Goal: Check status: Check status

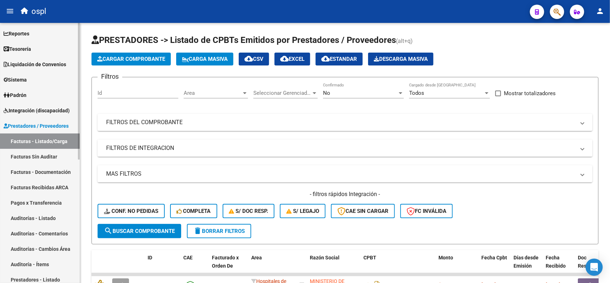
click at [33, 67] on span "Liquidación de Convenios" at bounding box center [35, 64] width 63 height 8
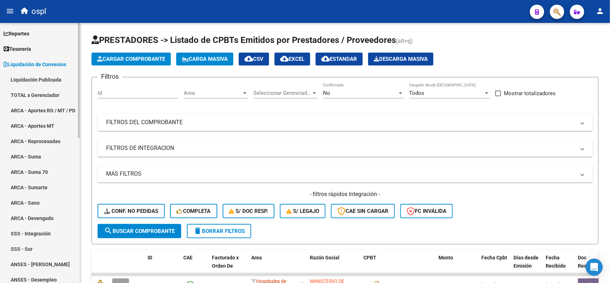
click at [41, 157] on link "ARCA - Suma" at bounding box center [40, 156] width 80 height 15
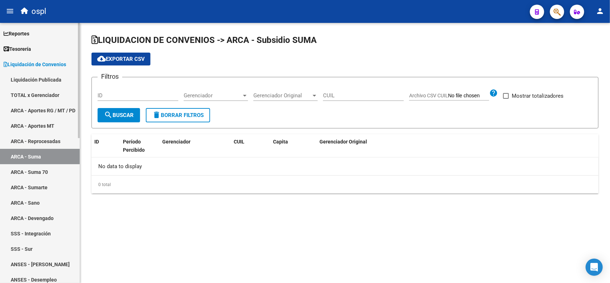
checkbox input "true"
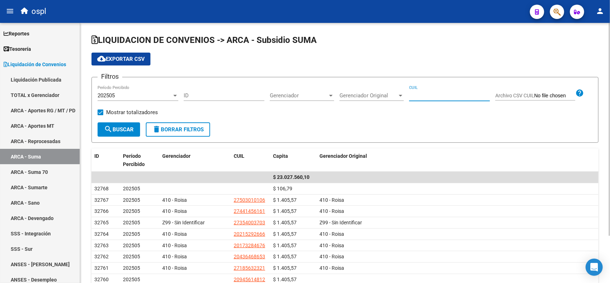
click at [447, 98] on input "CUIL" at bounding box center [449, 95] width 81 height 6
paste input "27-94984841-3"
click at [130, 132] on button "search Buscar" at bounding box center [119, 129] width 43 height 14
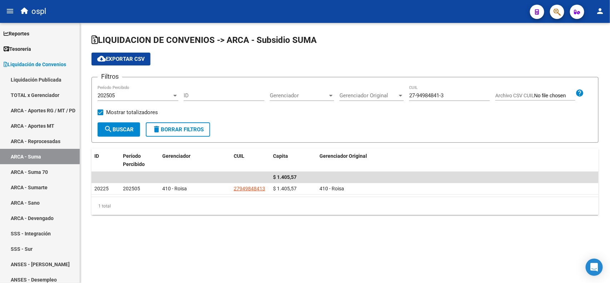
click at [148, 94] on div "202505" at bounding box center [135, 95] width 74 height 6
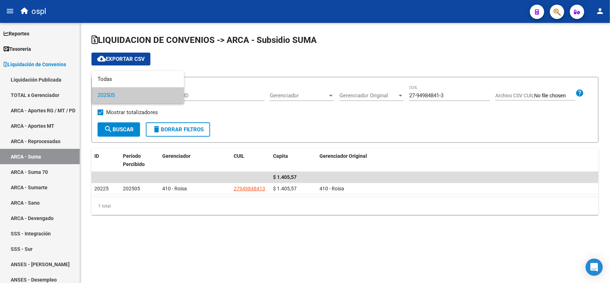
click at [295, 127] on div at bounding box center [305, 141] width 610 height 283
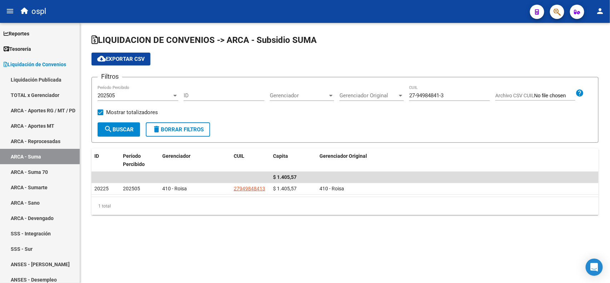
click at [419, 89] on div "27-94984841-3 CUIL" at bounding box center [449, 92] width 81 height 15
click at [418, 95] on input "27-94984841-3" at bounding box center [449, 95] width 81 height 6
paste input "3-39220741-4"
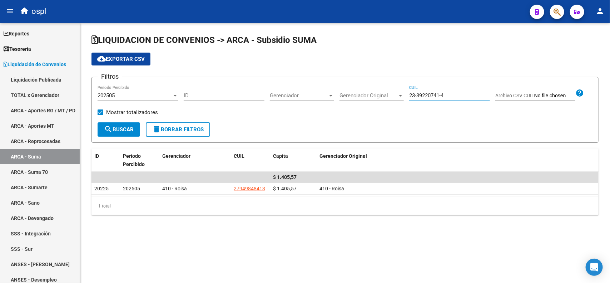
click at [135, 130] on button "search Buscar" at bounding box center [119, 129] width 43 height 14
click at [426, 95] on input "23-39220741-4" at bounding box center [449, 95] width 81 height 6
paste input "23392207"
click at [426, 95] on input "23-23392207-4" at bounding box center [449, 95] width 81 height 6
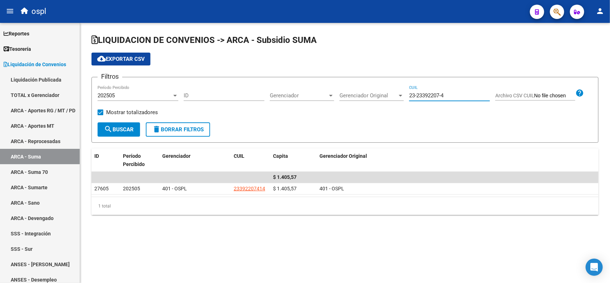
click at [426, 95] on input "23-23392207-4" at bounding box center [449, 95] width 81 height 6
paste input "39220741"
type input "23-39220741-4"
click at [126, 124] on button "search Buscar" at bounding box center [119, 129] width 43 height 14
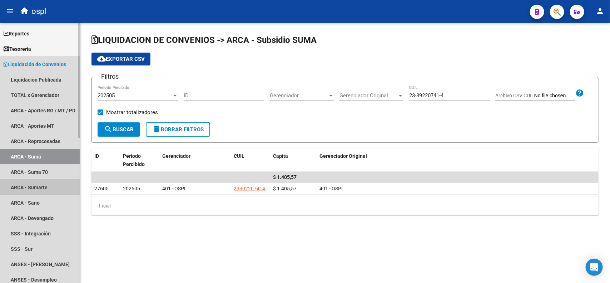
click at [49, 191] on link "ARCA - Sumarte" at bounding box center [40, 187] width 80 height 15
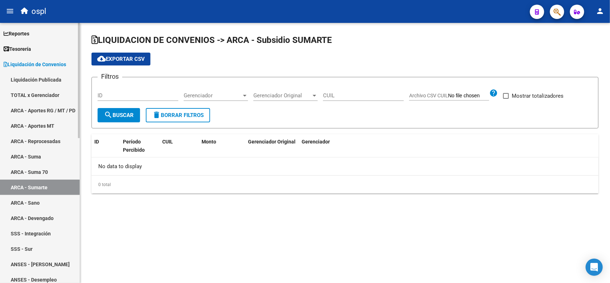
checkbox input "true"
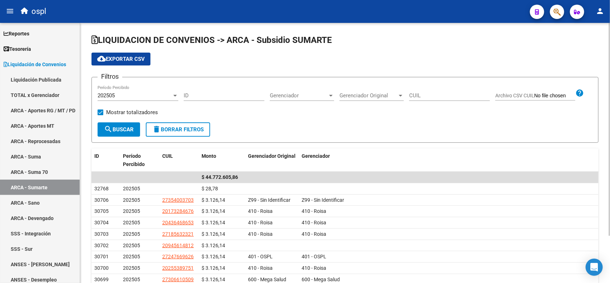
click at [427, 99] on div "CUIL" at bounding box center [449, 92] width 81 height 15
paste input "23-39220741-4"
click at [133, 132] on span "search Buscar" at bounding box center [119, 129] width 30 height 6
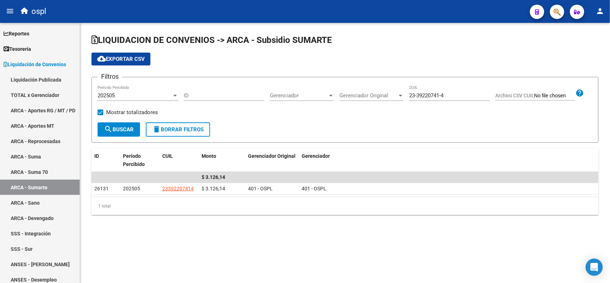
click at [434, 101] on div "23-39220741-4 CUIL" at bounding box center [449, 96] width 81 height 22
click at [432, 97] on input "23-39220741-4" at bounding box center [449, 95] width 81 height 6
paste input
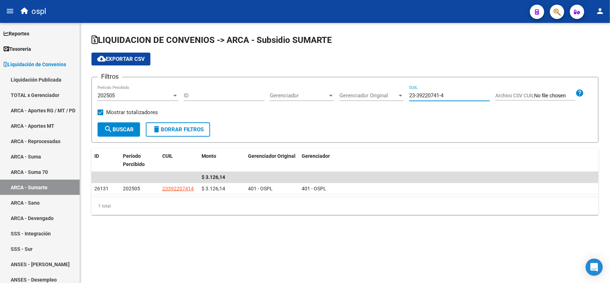
click at [132, 128] on span "search Buscar" at bounding box center [119, 129] width 30 height 6
click at [420, 95] on input "23-39220741-4" at bounding box center [449, 95] width 81 height 6
paste input "7-37083588-3"
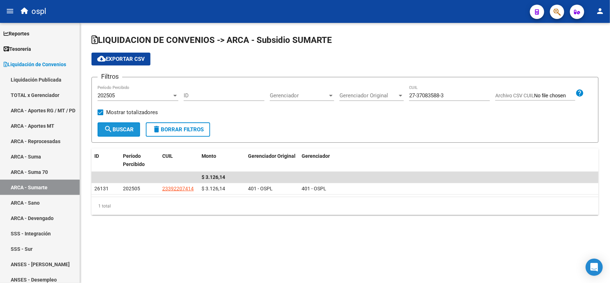
click at [119, 129] on span "search Buscar" at bounding box center [119, 129] width 30 height 6
click at [417, 95] on input "27-37083588-3" at bounding box center [449, 95] width 81 height 6
paste input
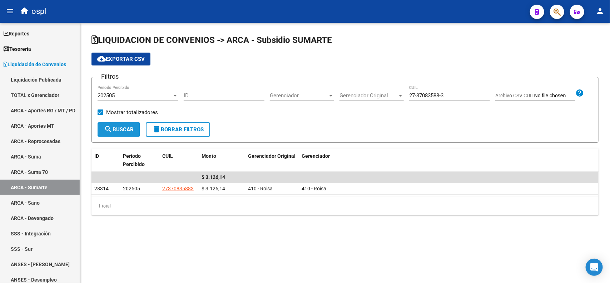
click at [122, 128] on span "search Buscar" at bounding box center [119, 129] width 30 height 6
click at [179, 92] on div "Filtros 202505 Período Percibido ID Gerenciador Gerenciador Gerenciador Origina…" at bounding box center [345, 102] width 495 height 39
click at [178, 93] on div at bounding box center [175, 96] width 6 height 6
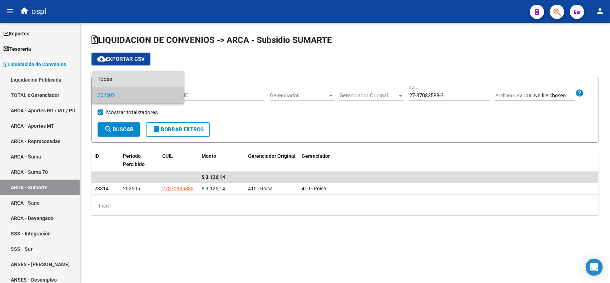
click at [158, 79] on span "Todas" at bounding box center [138, 79] width 81 height 16
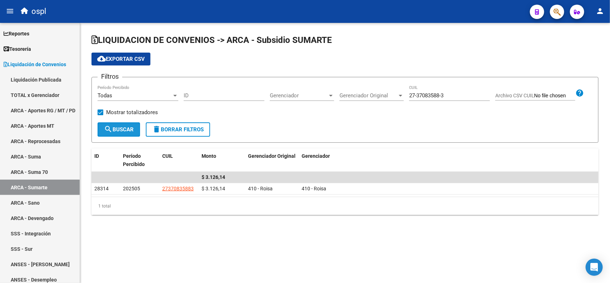
click at [129, 131] on span "search Buscar" at bounding box center [119, 129] width 30 height 6
click at [416, 94] on input "27-37083588-3" at bounding box center [449, 95] width 81 height 6
paste input "24804587-1"
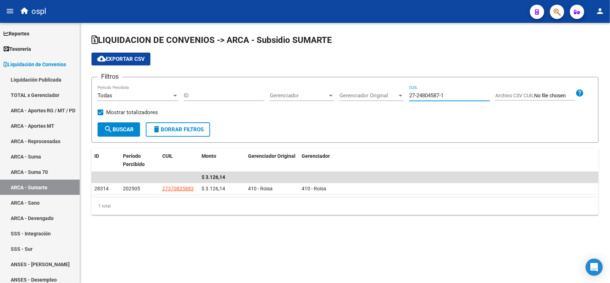
type input "27-24804587-1"
click at [126, 128] on span "search Buscar" at bounding box center [119, 129] width 30 height 6
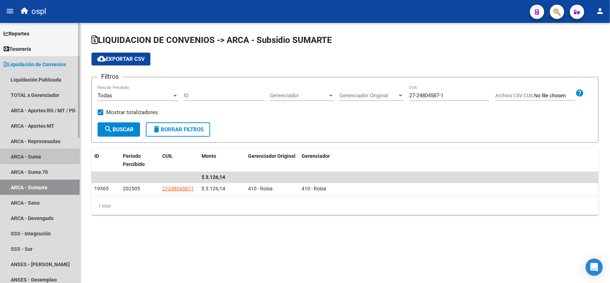
click at [47, 154] on link "ARCA - Suma" at bounding box center [40, 156] width 80 height 15
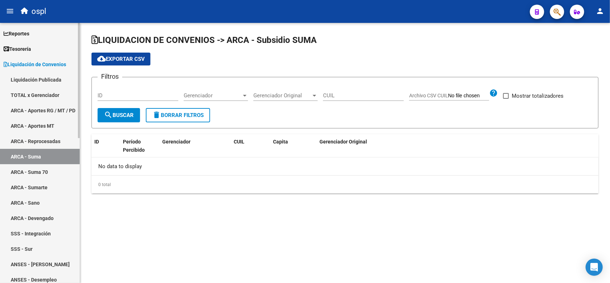
checkbox input "true"
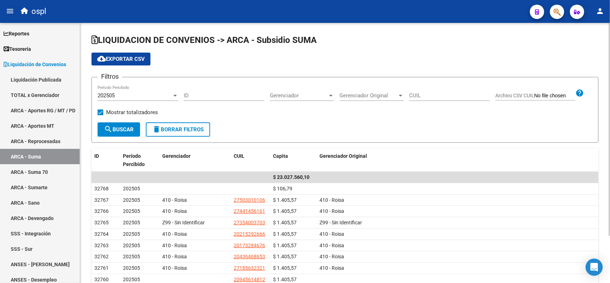
click at [153, 95] on div "202505" at bounding box center [135, 95] width 74 height 6
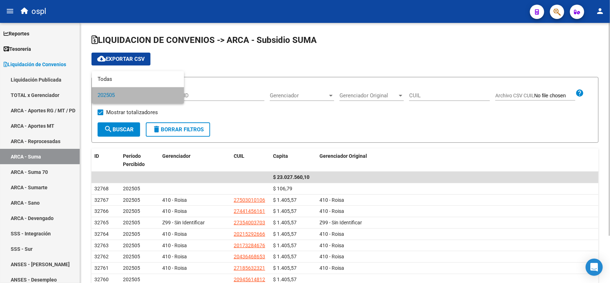
click at [153, 95] on span "202505" at bounding box center [138, 95] width 81 height 16
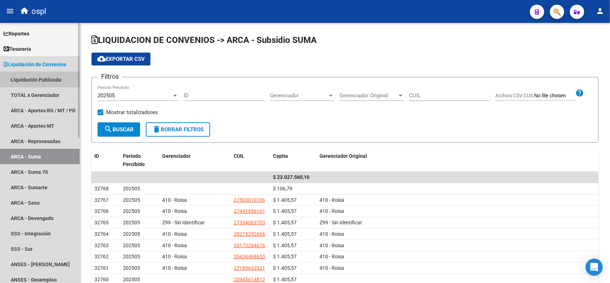
click at [39, 82] on link "Liquidación Publicada" at bounding box center [40, 79] width 80 height 15
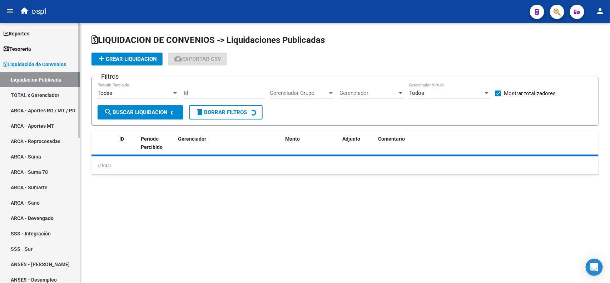
checkbox input "true"
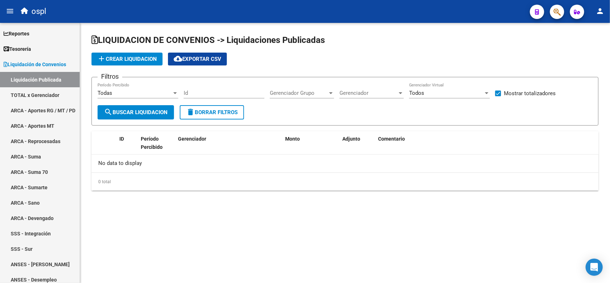
click at [115, 95] on div "Todas" at bounding box center [135, 93] width 74 height 6
click at [317, 112] on div at bounding box center [305, 141] width 610 height 283
click at [66, 93] on link "TOTAL x Gerenciador" at bounding box center [40, 94] width 80 height 15
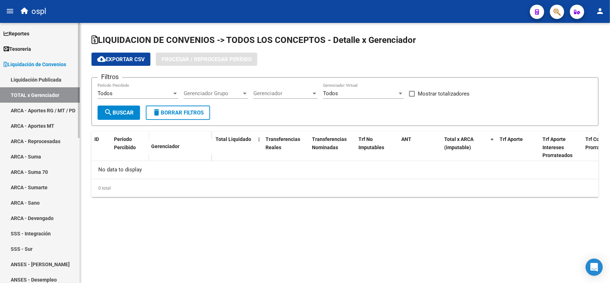
checkbox input "true"
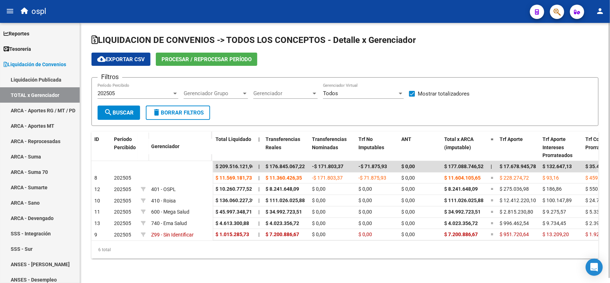
click at [107, 96] on div "202505 Período Percibido" at bounding box center [138, 90] width 81 height 15
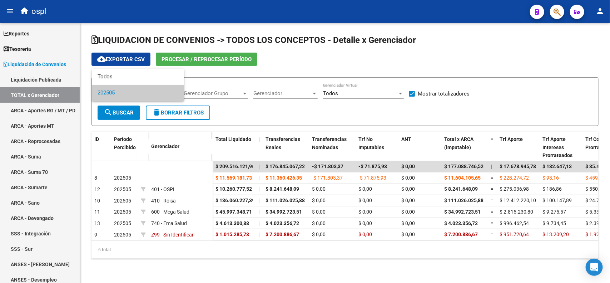
click at [212, 79] on div at bounding box center [305, 141] width 610 height 283
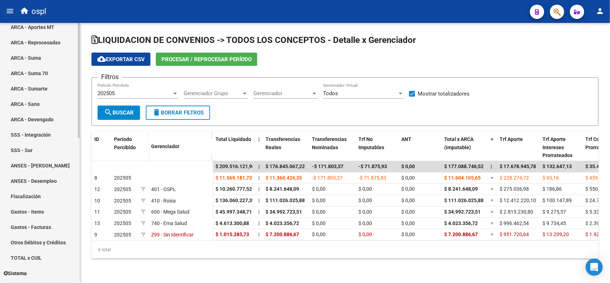
scroll to position [104, 0]
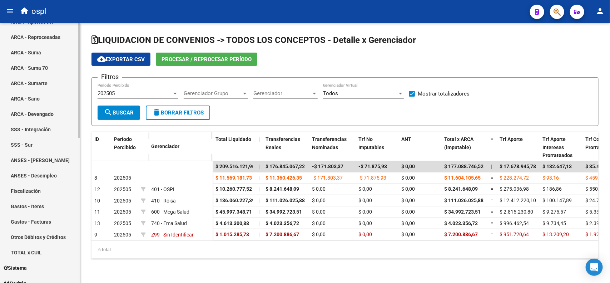
click at [70, 163] on div "Firma Express Reportes Tablero de Control Ingresos Percibidos Análisis de todos…" at bounding box center [41, 212] width 82 height 587
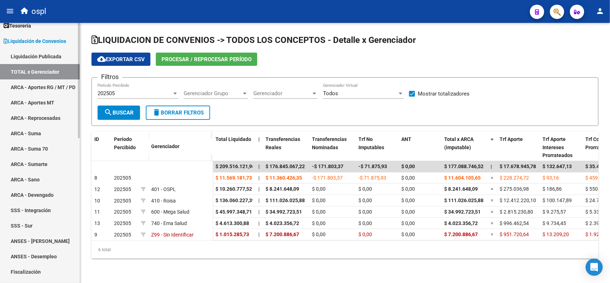
scroll to position [0, 0]
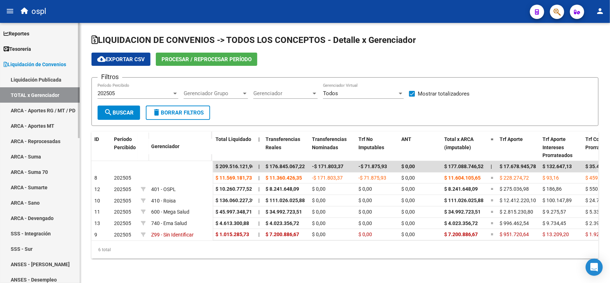
click at [78, 46] on div at bounding box center [79, 80] width 2 height 115
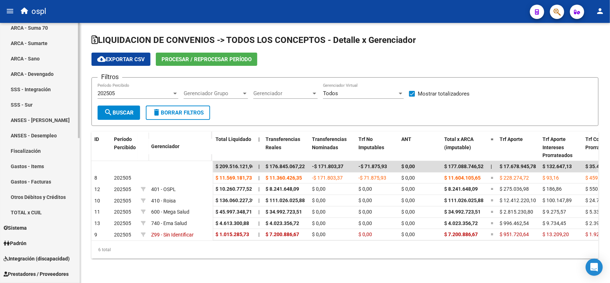
scroll to position [292, 0]
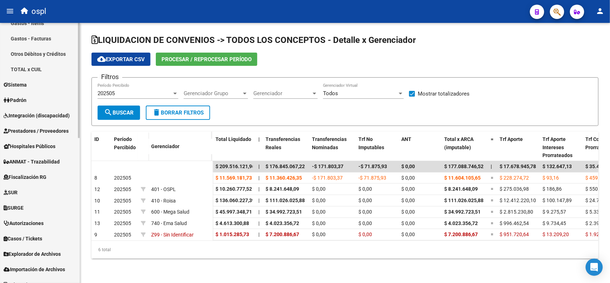
click at [69, 234] on div "Firma Express Reportes Tablero de Control Ingresos Percibidos Análisis de todos…" at bounding box center [41, 29] width 82 height 587
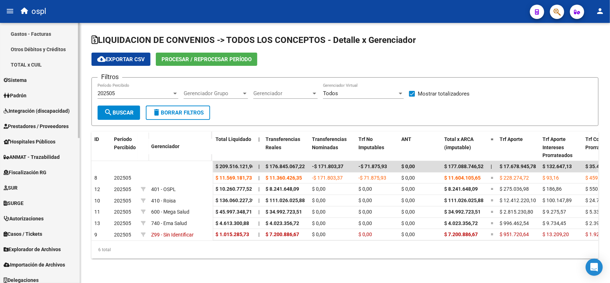
click at [55, 249] on span "Explorador de Archivos" at bounding box center [32, 249] width 57 height 8
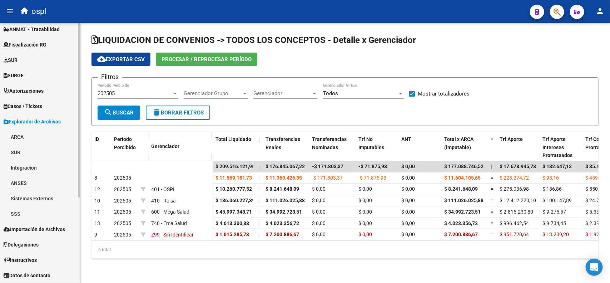
scroll to position [127, 0]
click at [38, 137] on link "ARCA" at bounding box center [40, 136] width 80 height 15
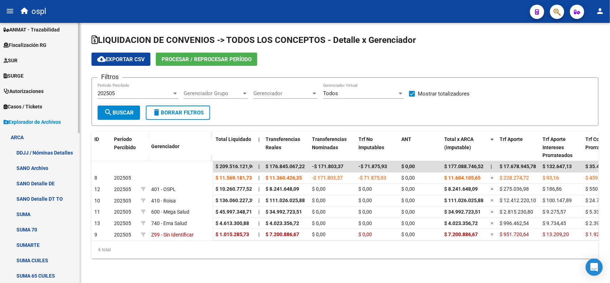
click at [39, 242] on link "SUMARTE" at bounding box center [40, 244] width 80 height 15
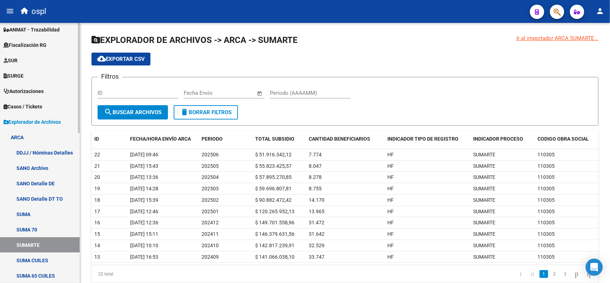
click at [36, 214] on link "SUMA" at bounding box center [40, 213] width 80 height 15
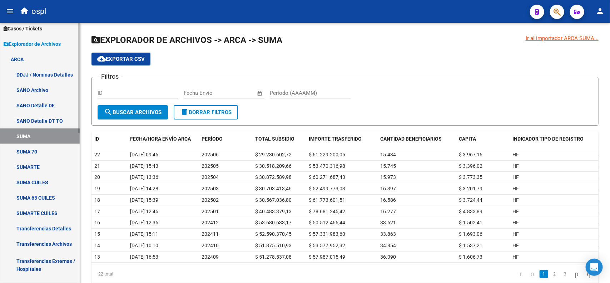
scroll to position [218, 0]
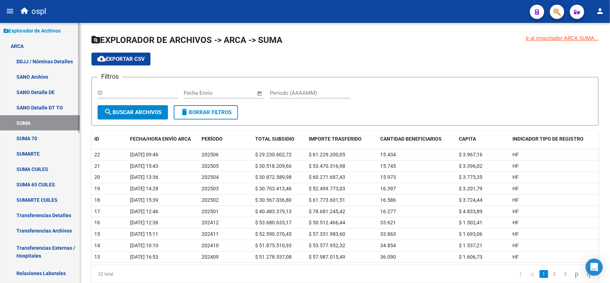
click at [79, 209] on div at bounding box center [79, 170] width 2 height 110
click at [64, 225] on link "Transferencias Archivos" at bounding box center [40, 230] width 80 height 15
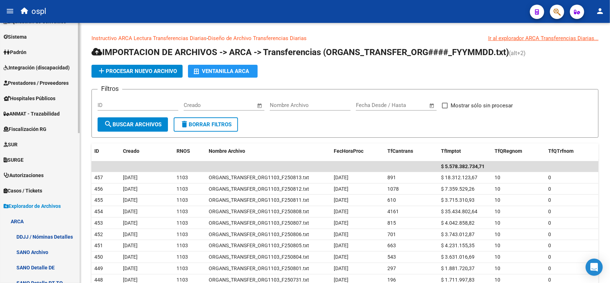
scroll to position [5, 0]
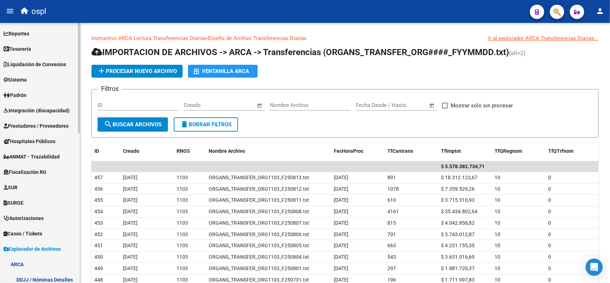
click at [56, 63] on span "Liquidación de Convenios" at bounding box center [35, 64] width 63 height 8
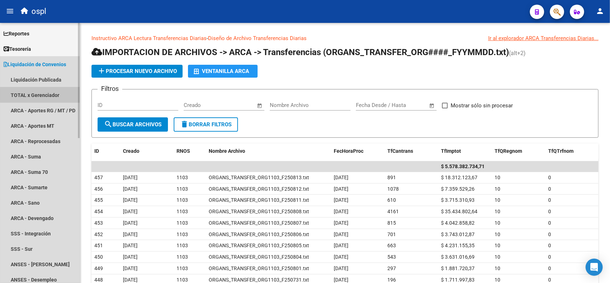
click at [45, 95] on link "TOTAL x Gerenciador" at bounding box center [40, 94] width 80 height 15
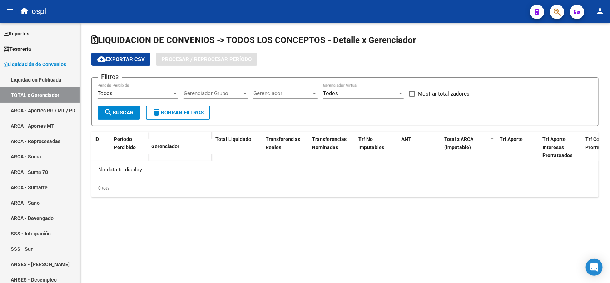
checkbox input "true"
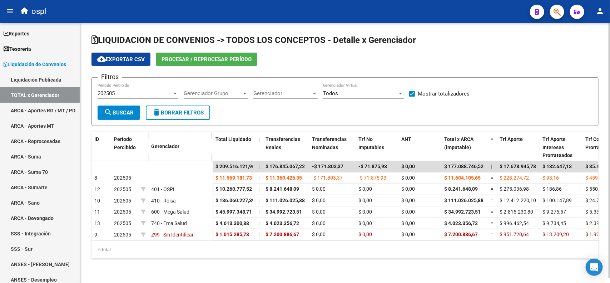
click at [230, 57] on span "Procesar / Reprocesar período" at bounding box center [207, 59] width 90 height 6
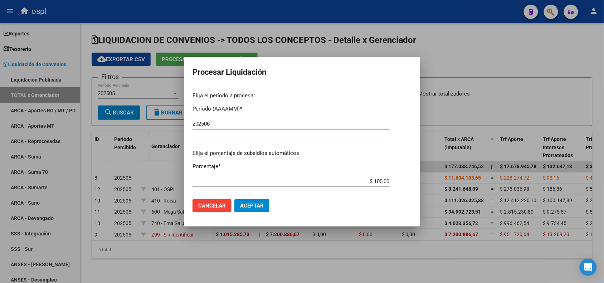
type input "202506"
click at [255, 205] on span "Aceptar" at bounding box center [252, 205] width 24 height 6
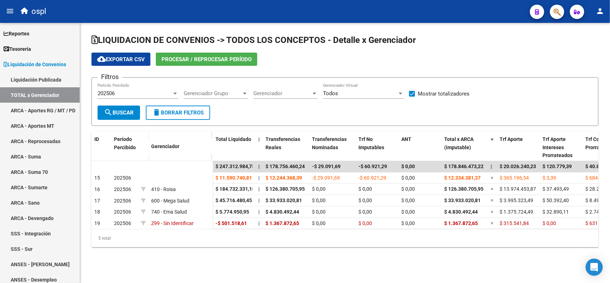
click at [125, 96] on div "202506 Período Percibido" at bounding box center [138, 90] width 81 height 15
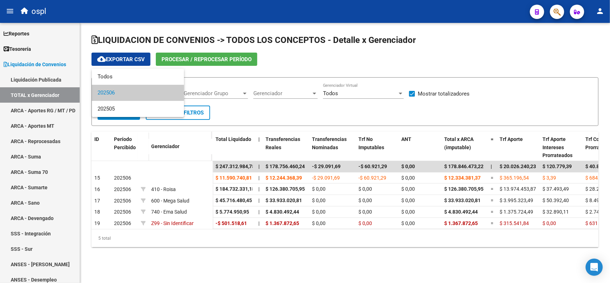
click at [219, 83] on div at bounding box center [305, 141] width 610 height 283
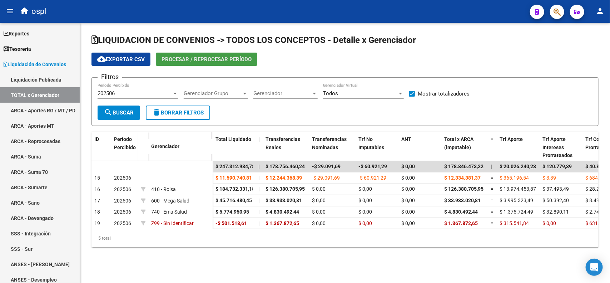
click at [181, 61] on span "Procesar / Reprocesar período" at bounding box center [207, 59] width 90 height 6
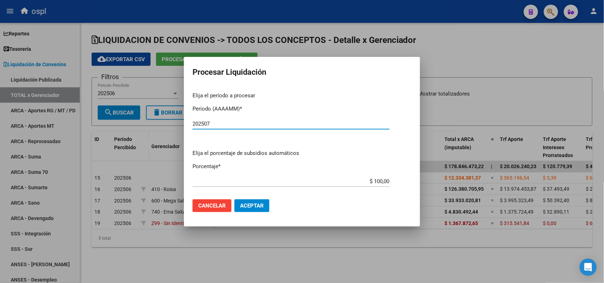
type input "202507"
click at [259, 201] on button "Aceptar" at bounding box center [251, 205] width 35 height 13
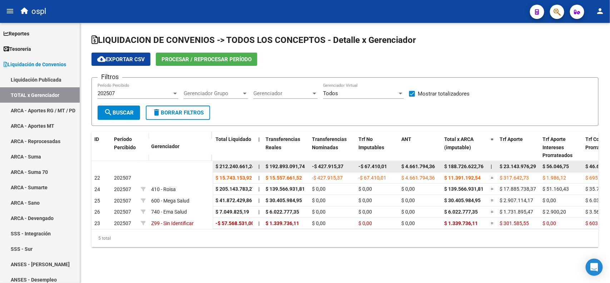
scroll to position [0, 3]
drag, startPoint x: 219, startPoint y: 165, endPoint x: 249, endPoint y: 163, distance: 30.8
click at [249, 163] on span "$ 212.240.661,24" at bounding box center [233, 166] width 39 height 6
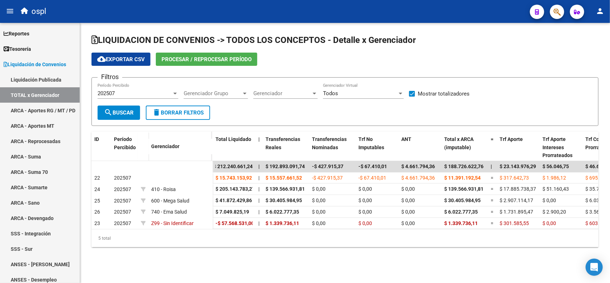
click at [123, 93] on div "202507" at bounding box center [135, 93] width 74 height 6
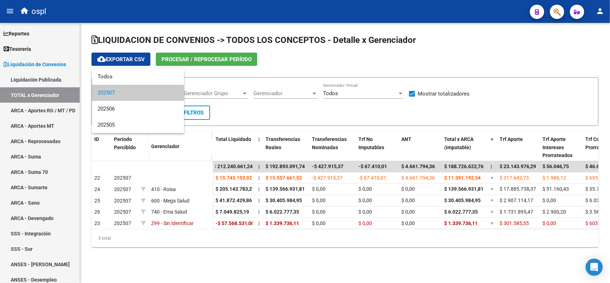
click at [274, 72] on div at bounding box center [305, 141] width 610 height 283
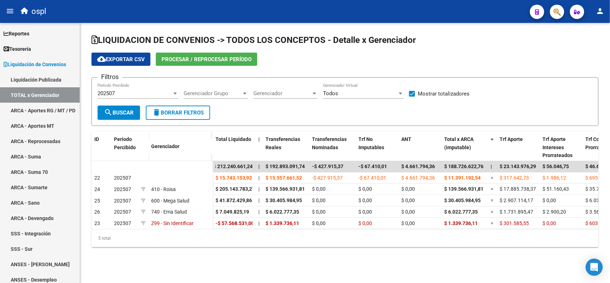
click at [151, 92] on div "202507" at bounding box center [135, 93] width 74 height 6
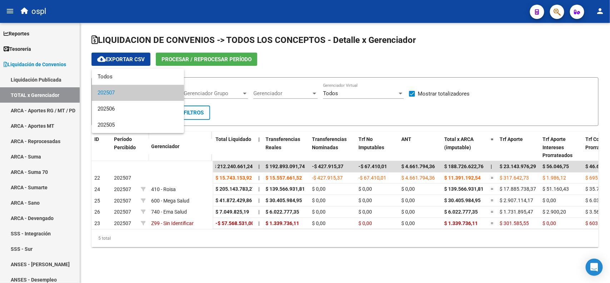
click at [226, 79] on div at bounding box center [305, 141] width 610 height 283
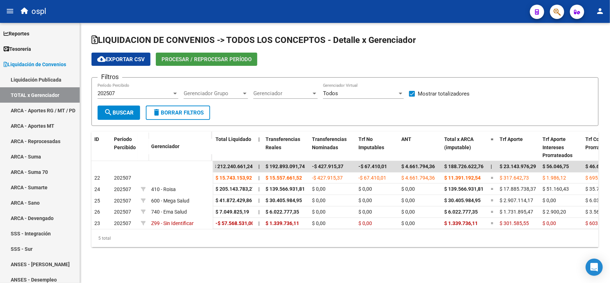
click at [192, 61] on span "Procesar / Reprocesar período" at bounding box center [207, 59] width 90 height 6
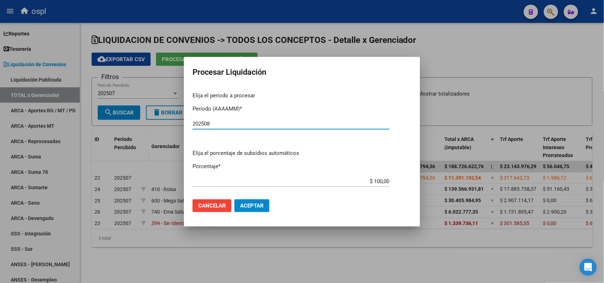
type input "202508"
click at [249, 207] on span "Aceptar" at bounding box center [252, 205] width 24 height 6
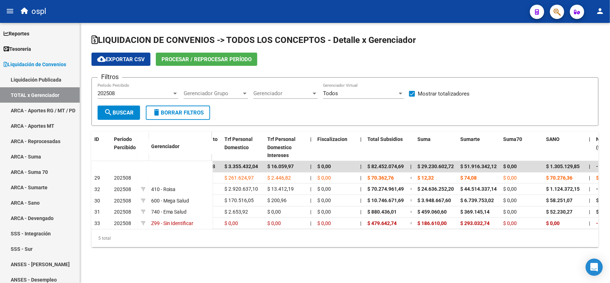
scroll to position [0, 534]
click at [165, 92] on div "202508" at bounding box center [135, 93] width 74 height 6
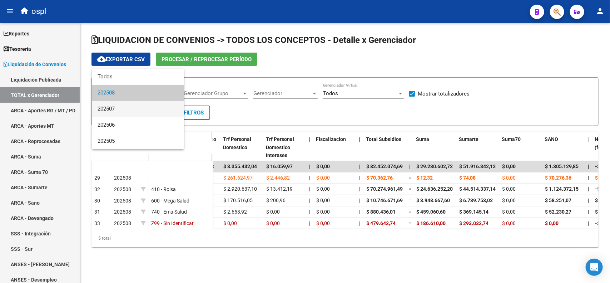
click at [147, 103] on span "202507" at bounding box center [138, 109] width 81 height 16
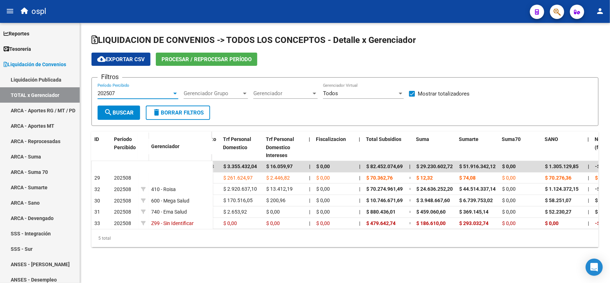
click at [129, 112] on span "search Buscar" at bounding box center [119, 112] width 30 height 6
click at [131, 90] on div "202507" at bounding box center [135, 93] width 74 height 6
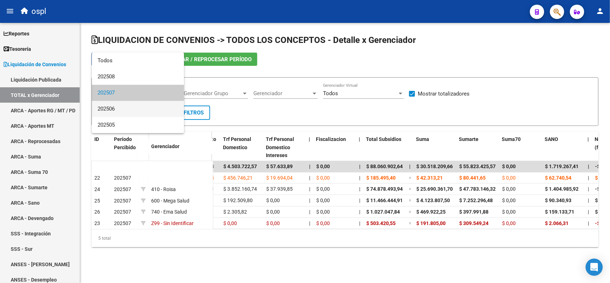
click at [126, 108] on span "202506" at bounding box center [138, 109] width 81 height 16
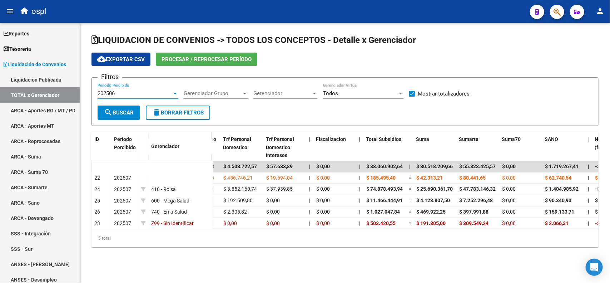
click at [124, 111] on span "search Buscar" at bounding box center [119, 112] width 30 height 6
click at [126, 93] on div "202506" at bounding box center [135, 93] width 74 height 6
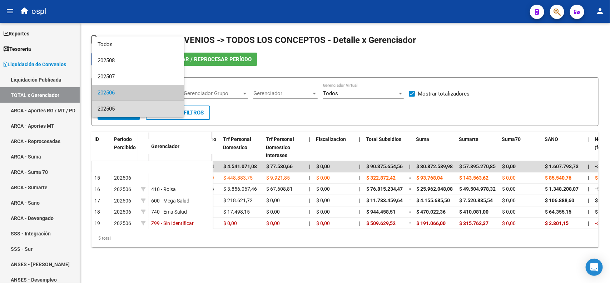
click at [123, 111] on span "202505" at bounding box center [138, 109] width 81 height 16
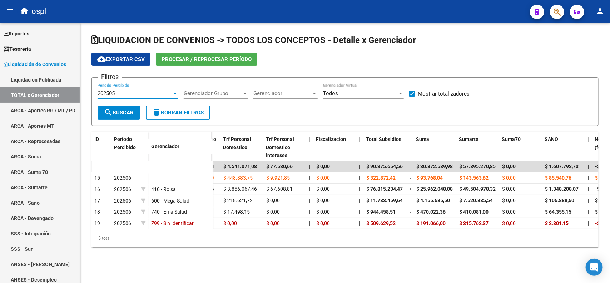
click at [119, 117] on button "search Buscar" at bounding box center [119, 113] width 43 height 14
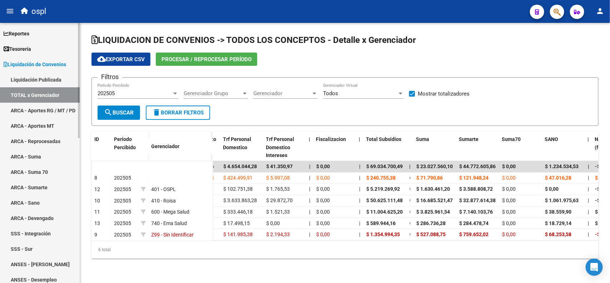
click at [45, 160] on link "ARCA - Suma" at bounding box center [40, 156] width 80 height 15
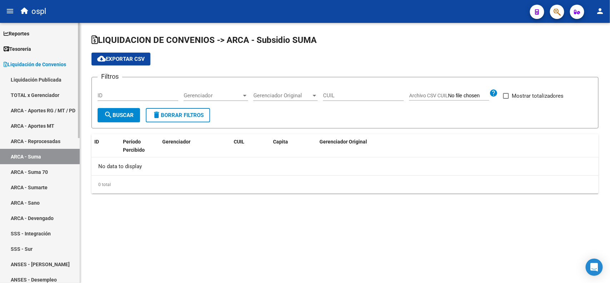
checkbox input "true"
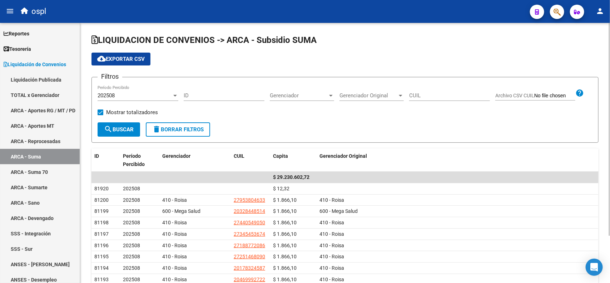
click at [417, 94] on input "CUIL" at bounding box center [449, 95] width 81 height 6
paste input "27-94984841-3"
click at [126, 126] on span "search Buscar" at bounding box center [119, 129] width 30 height 6
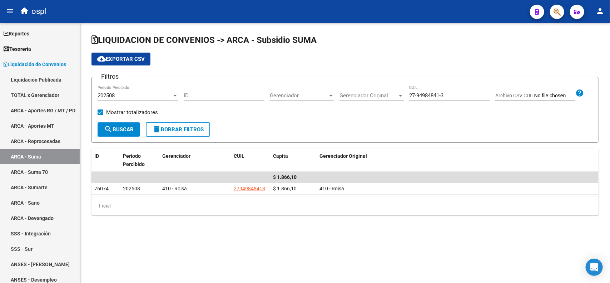
click at [428, 99] on div "27-94984841-3 CUIL" at bounding box center [449, 92] width 81 height 15
click at [427, 92] on input "27-94984841-3" at bounding box center [449, 95] width 81 height 6
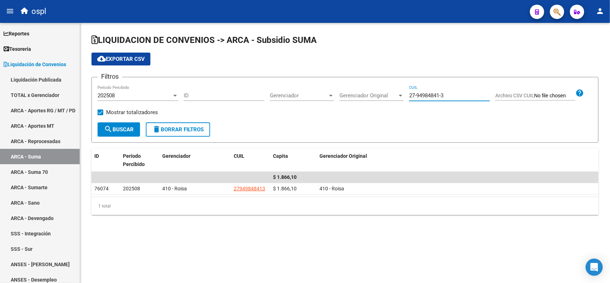
click at [427, 92] on input "27-94984841-3" at bounding box center [449, 95] width 81 height 6
paste input "58621263-5"
click at [139, 127] on button "search Buscar" at bounding box center [119, 129] width 43 height 14
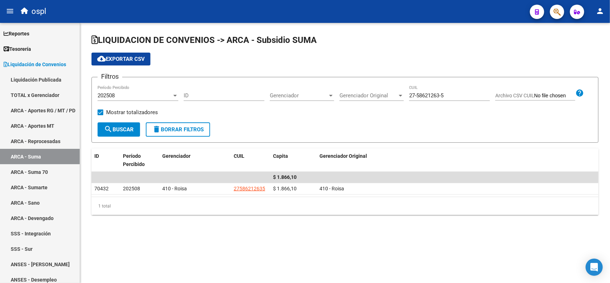
click at [422, 93] on input "27-58621263-5" at bounding box center [449, 95] width 81 height 6
paste input "4746379"
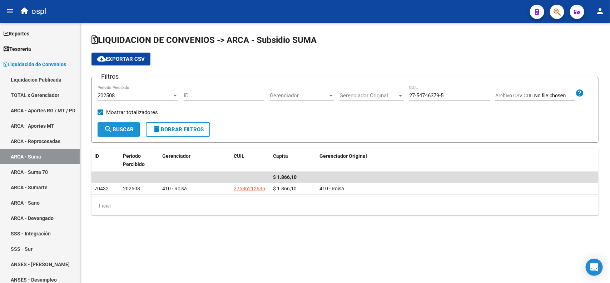
click at [116, 126] on span "search Buscar" at bounding box center [119, 129] width 30 height 6
click at [416, 95] on input "27-54746379-5" at bounding box center [449, 95] width 81 height 6
paste input "3-39220741-4"
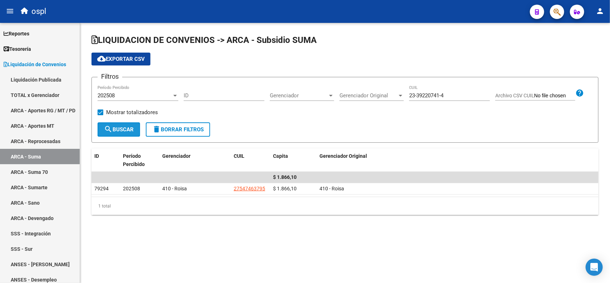
click at [125, 128] on span "search Buscar" at bounding box center [119, 129] width 30 height 6
click at [421, 92] on input "23-39220741-4" at bounding box center [449, 95] width 81 height 6
paste input "7-54531682-5"
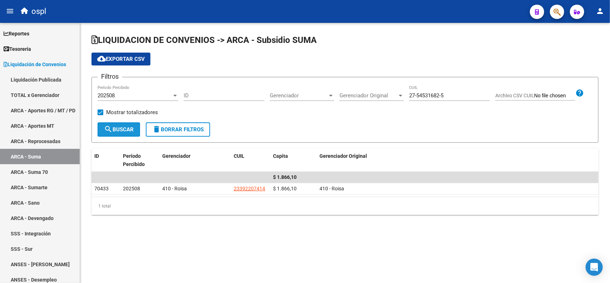
click at [121, 131] on span "search Buscar" at bounding box center [119, 129] width 30 height 6
click at [430, 94] on input "27-54531682-5" at bounding box center [449, 95] width 81 height 6
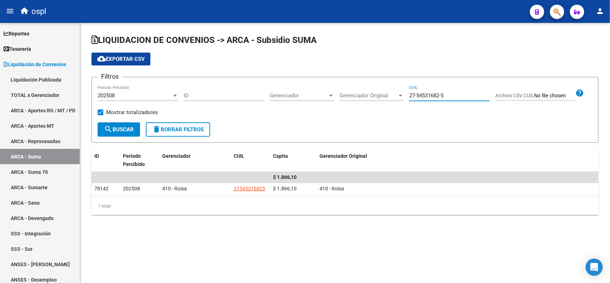
paste input "3-53067962-4"
click at [132, 131] on span "search Buscar" at bounding box center [119, 129] width 30 height 6
click at [433, 95] on input "23-53067962-4" at bounding box center [449, 95] width 81 height 6
paste input "23483176-8"
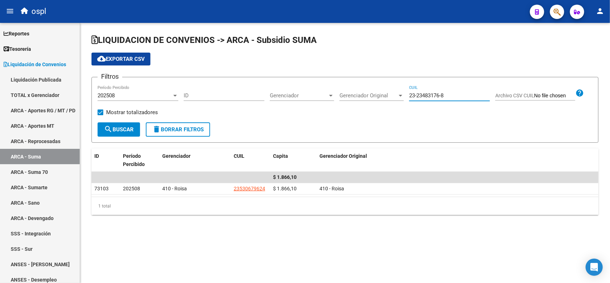
click at [433, 95] on input "23-23483176-8" at bounding box center [449, 95] width 81 height 6
paste input "48317686-4"
click at [111, 134] on button "search Buscar" at bounding box center [119, 129] width 43 height 14
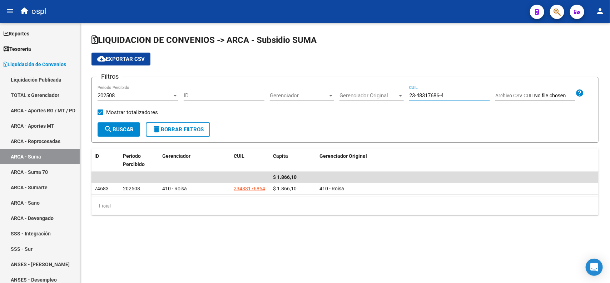
click at [418, 97] on input "23-48317686-4" at bounding box center [449, 95] width 81 height 6
paste input "7-24804587-1"
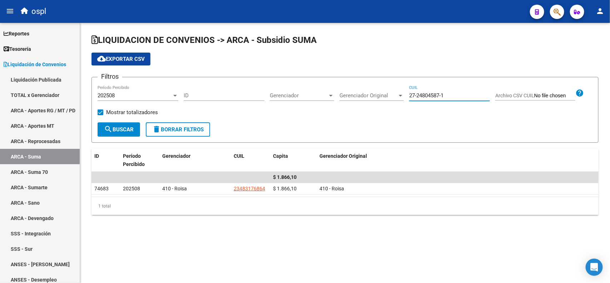
type input "27-24804587-1"
click at [112, 135] on button "search Buscar" at bounding box center [119, 129] width 43 height 14
click at [47, 188] on link "ARCA - Sumarte" at bounding box center [40, 187] width 80 height 15
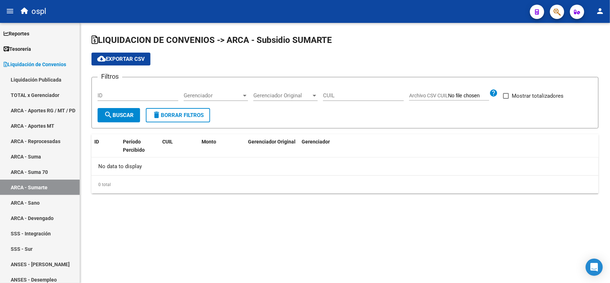
checkbox input "true"
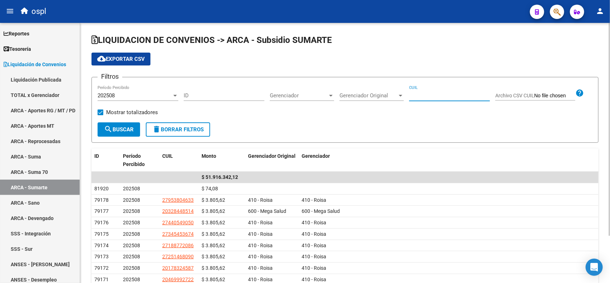
click at [414, 94] on input "CUIL" at bounding box center [449, 95] width 81 height 6
paste input "27-24804587-1"
click at [122, 124] on button "search Buscar" at bounding box center [119, 129] width 43 height 14
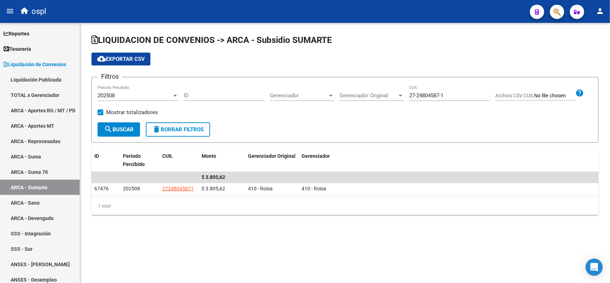
click at [421, 98] on input "27-24804587-1" at bounding box center [449, 95] width 81 height 6
paste input "94984841-3"
click at [123, 126] on span "search Buscar" at bounding box center [119, 129] width 30 height 6
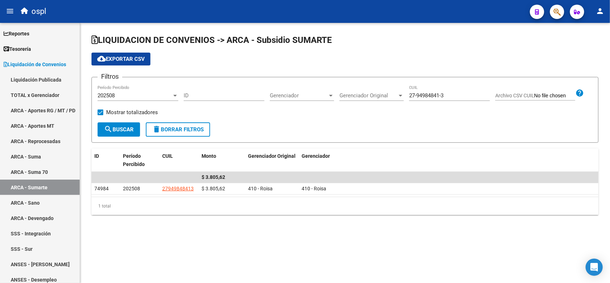
click at [445, 93] on input "27-94984841-3" at bounding box center [449, 95] width 81 height 6
paste input "3-39220741-4"
click at [122, 126] on span "search Buscar" at bounding box center [119, 129] width 30 height 6
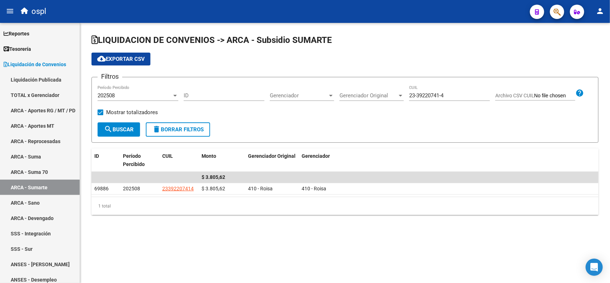
click at [442, 95] on input "23-39220741-4" at bounding box center [449, 95] width 81 height 6
paste input "7-24804587-1"
type input "27-24804587-1"
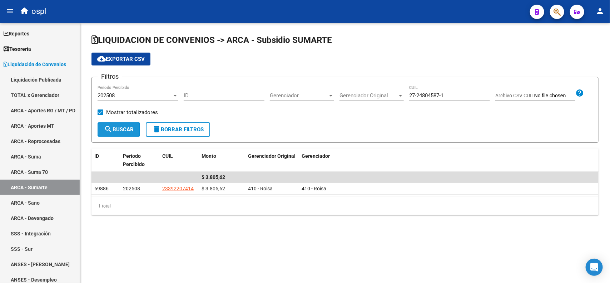
click at [103, 135] on button "search Buscar" at bounding box center [119, 129] width 43 height 14
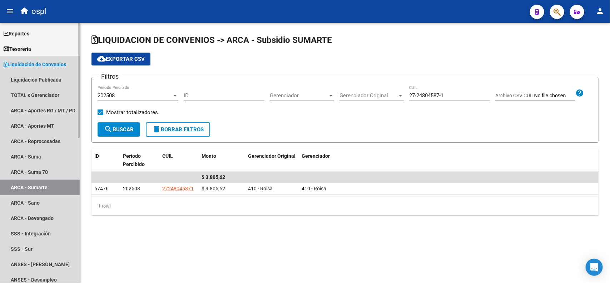
click at [30, 62] on span "Liquidación de Convenios" at bounding box center [35, 64] width 63 height 8
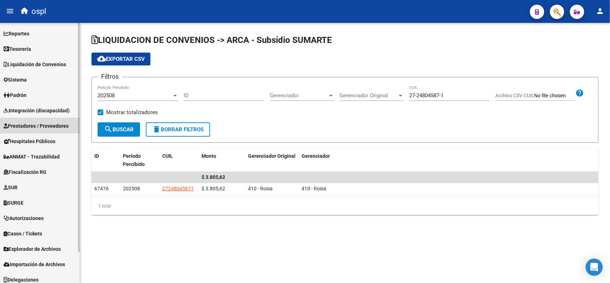
click at [33, 124] on span "Prestadores / Proveedores" at bounding box center [36, 126] width 65 height 8
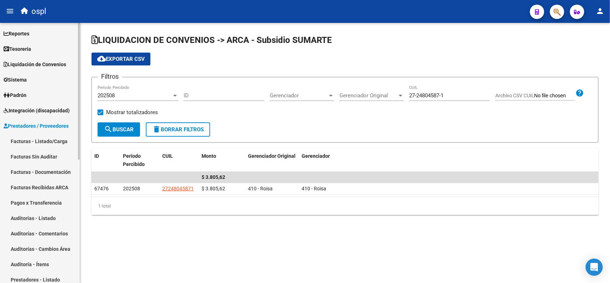
click at [29, 108] on span "Integración (discapacidad)" at bounding box center [37, 111] width 66 height 8
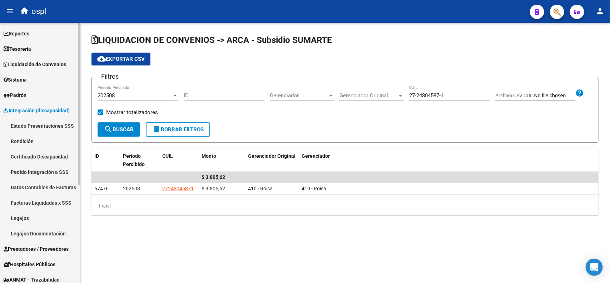
click at [46, 169] on link "Pedido Integración a SSS" at bounding box center [40, 171] width 80 height 15
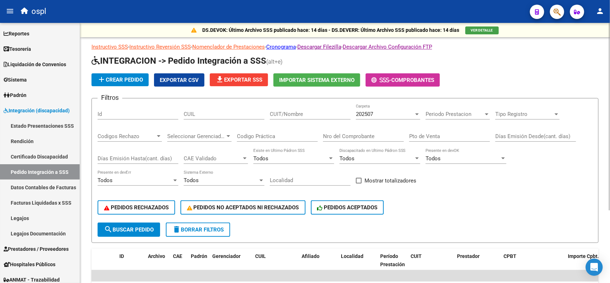
click at [417, 114] on div at bounding box center [418, 114] width 4 height 2
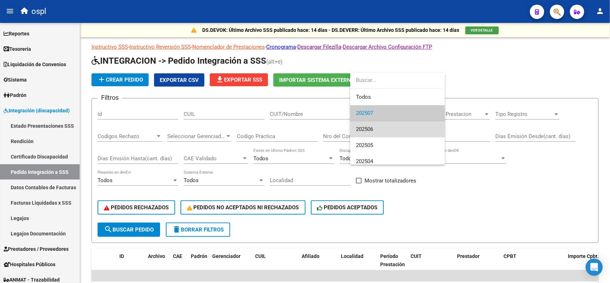
click at [406, 126] on span "202506" at bounding box center [397, 129] width 83 height 16
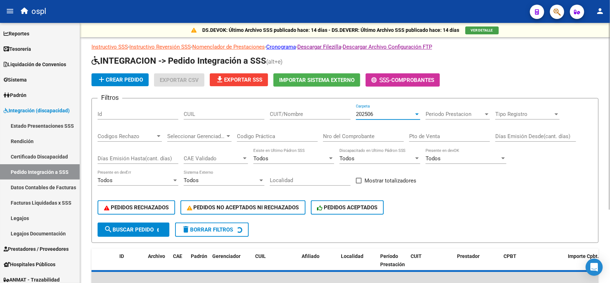
click at [151, 228] on span "search Buscar Pedido" at bounding box center [129, 229] width 50 height 6
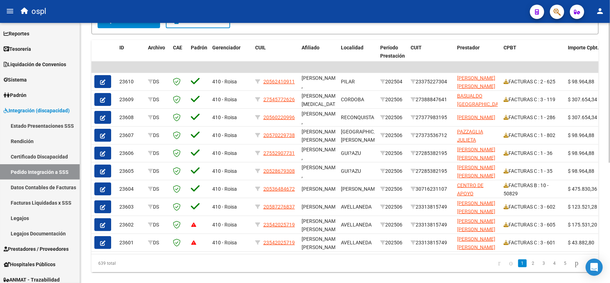
scroll to position [224, 0]
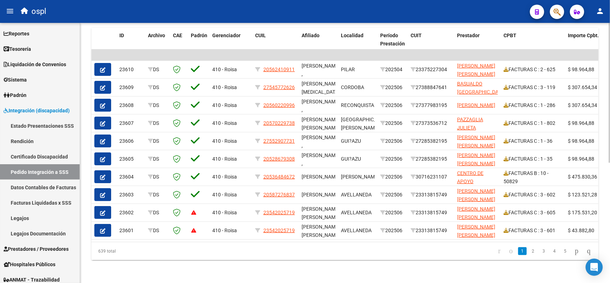
click at [609, 259] on div at bounding box center [610, 213] width 2 height 140
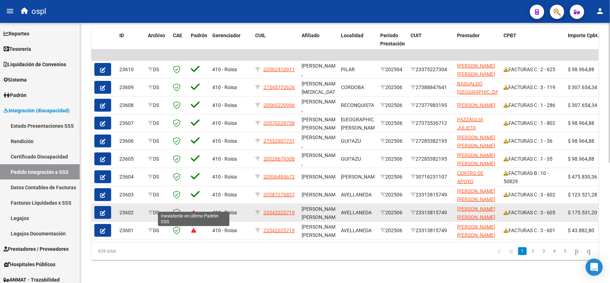
click at [194, 210] on icon at bounding box center [193, 212] width 5 height 5
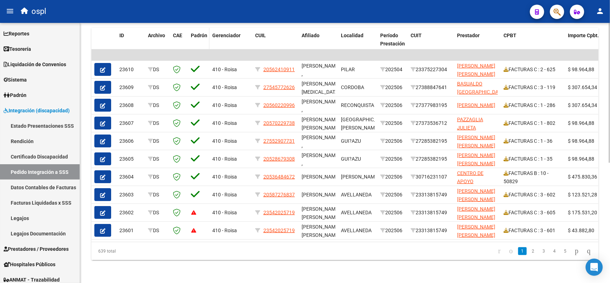
click at [198, 33] on span "Padrón" at bounding box center [199, 36] width 16 height 6
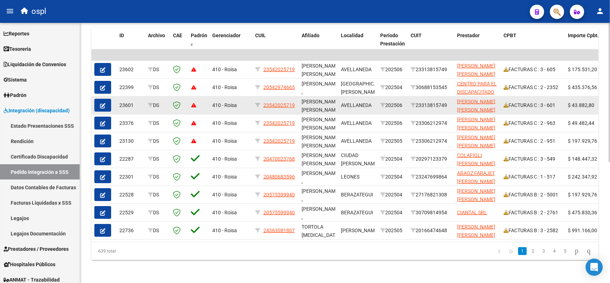
click at [309, 99] on div "[PERSON_NAME] [PERSON_NAME] ," at bounding box center [319, 105] width 34 height 15
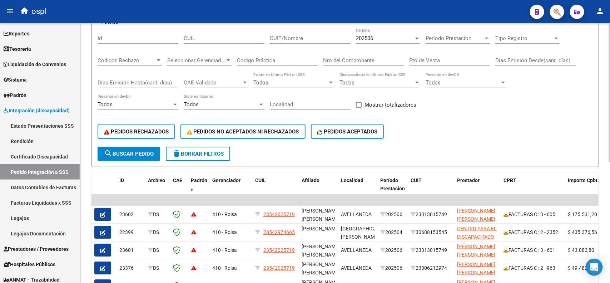
scroll to position [59, 0]
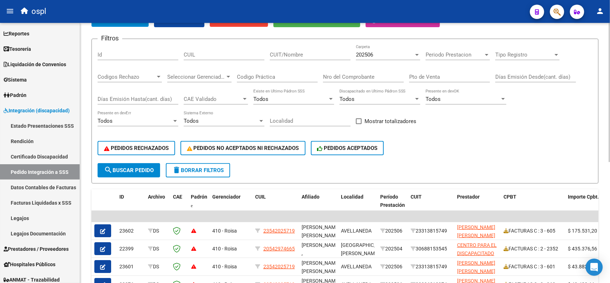
click at [610, 87] on div at bounding box center [610, 124] width 2 height 139
click at [247, 52] on input "CUIL" at bounding box center [224, 54] width 81 height 6
paste input "23542025719"
type input "23542025719"
click at [119, 167] on span "search Buscar Pedido" at bounding box center [129, 170] width 50 height 6
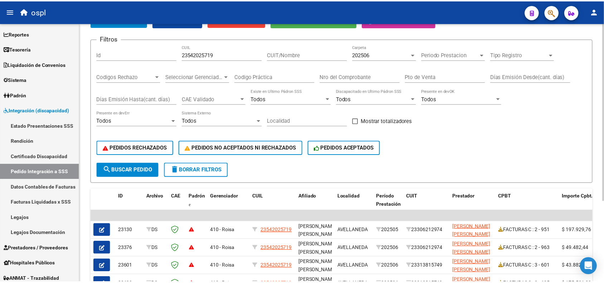
scroll to position [118, 0]
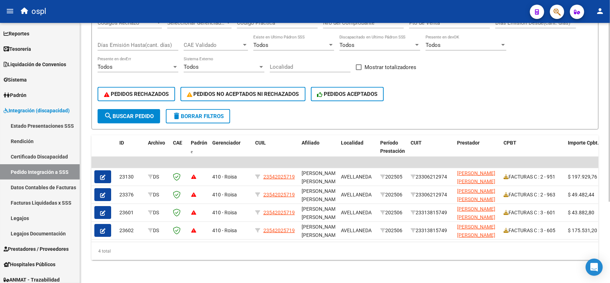
click at [610, 173] on div at bounding box center [610, 193] width 2 height 179
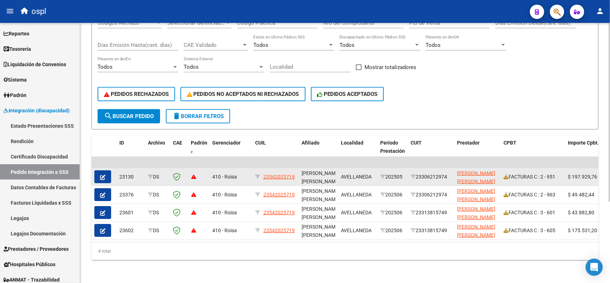
click at [276, 174] on span "23542025719" at bounding box center [279, 177] width 31 height 6
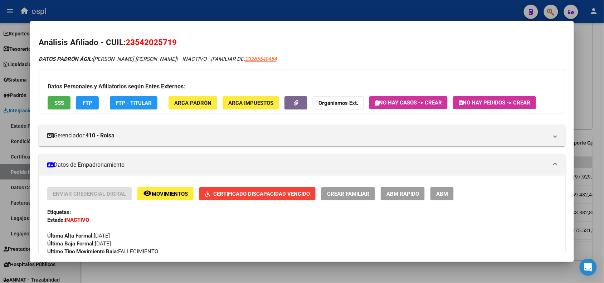
click at [88, 99] on button "FTP" at bounding box center [87, 102] width 23 height 13
click at [55, 99] on button "SSS" at bounding box center [59, 102] width 23 height 13
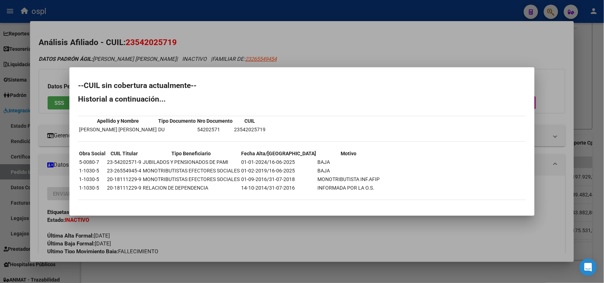
drag, startPoint x: 291, startPoint y: 169, endPoint x: 267, endPoint y: 169, distance: 24.0
click at [267, 169] on td "01-02-2019/16-06-2025" at bounding box center [278, 171] width 75 height 8
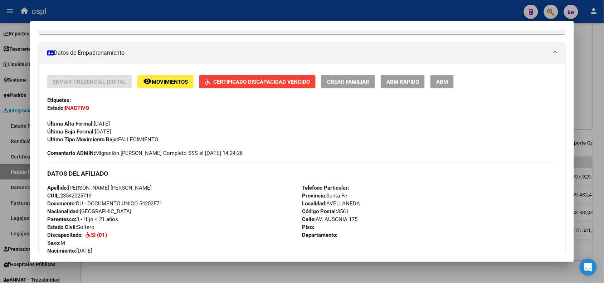
scroll to position [115, 0]
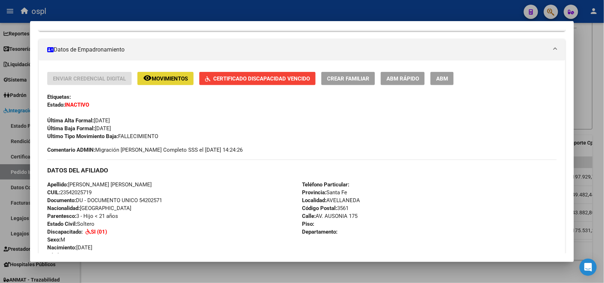
click at [168, 77] on span "Movimientos" at bounding box center [170, 78] width 36 height 6
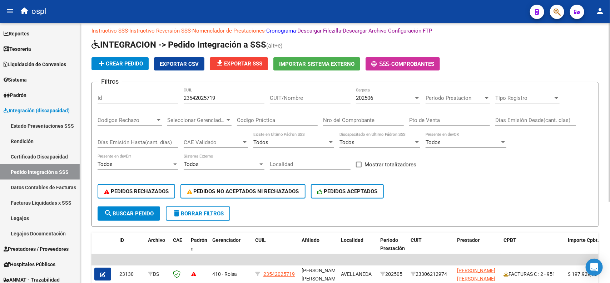
scroll to position [0, 0]
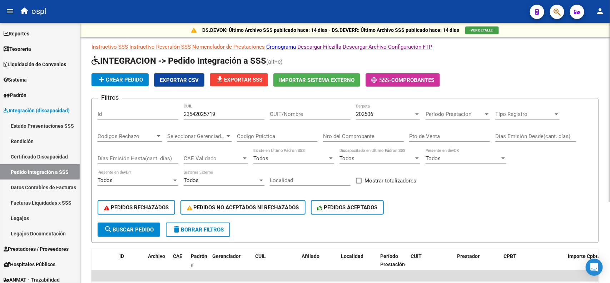
click at [605, 45] on div "DS.DEVOK: Último Archivo SSS publicado hace: 14 [PERSON_NAME] - DS.DEVERR: Últi…" at bounding box center [346, 209] width 532 height 373
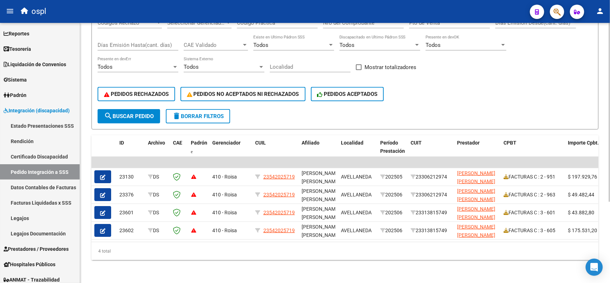
click at [610, 162] on div at bounding box center [610, 193] width 2 height 179
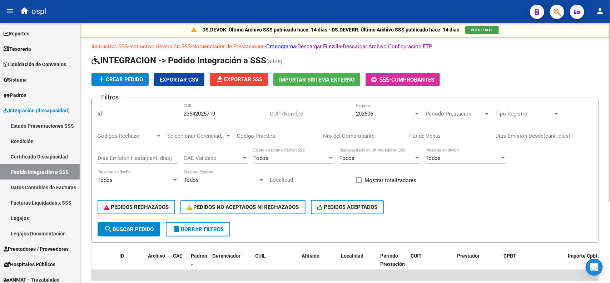
scroll to position [0, 0]
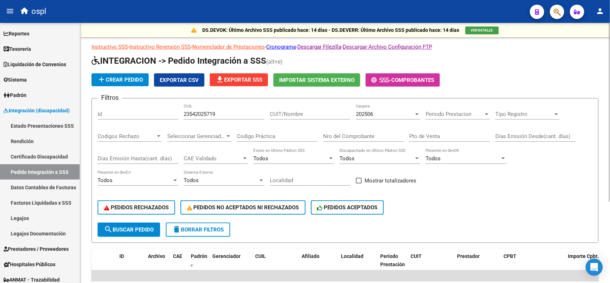
click at [607, 76] on div "DS.DEVOK: Último Archivo SSS publicado hace: 14 [PERSON_NAME] - DS.DEVERR: Últi…" at bounding box center [346, 209] width 532 height 373
click at [215, 113] on input "23542025719" at bounding box center [224, 114] width 81 height 6
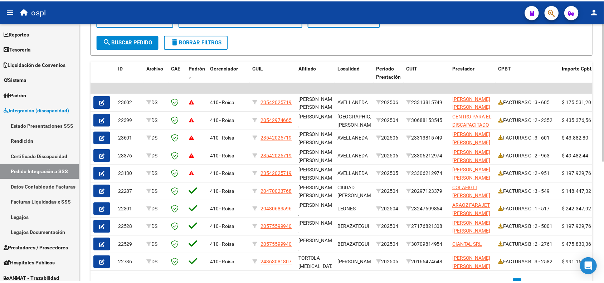
scroll to position [213, 0]
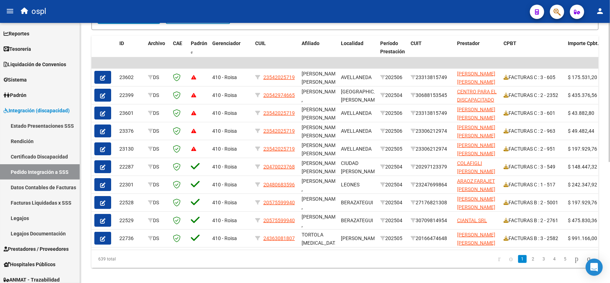
click at [610, 197] on div at bounding box center [610, 208] width 2 height 139
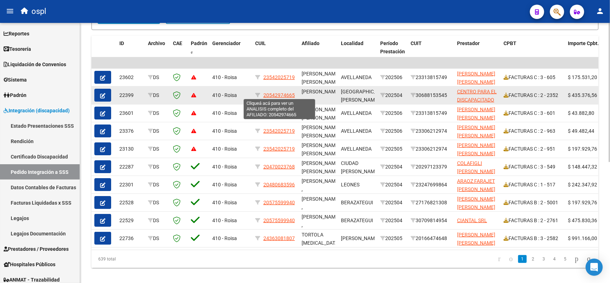
click at [287, 95] on span "20542974665" at bounding box center [279, 95] width 31 height 6
type textarea "20542974665"
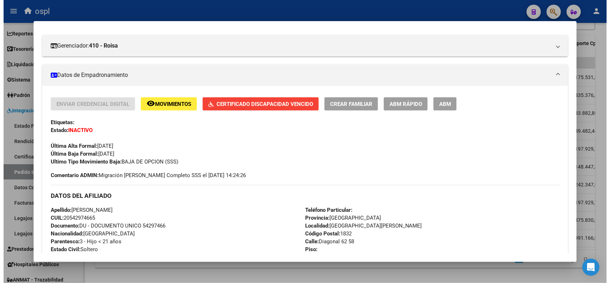
scroll to position [34, 0]
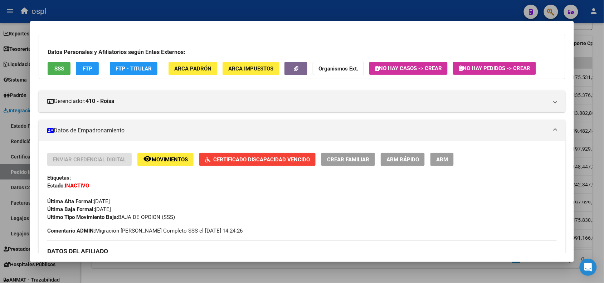
click at [158, 163] on button "remove_red_eye Movimientos" at bounding box center [165, 159] width 56 height 13
click at [57, 69] on span "SSS" at bounding box center [59, 68] width 10 height 6
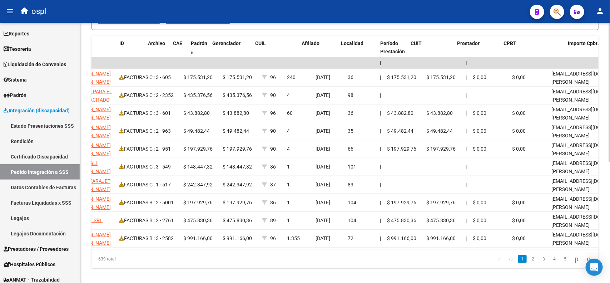
scroll to position [0, 0]
